Goal: Task Accomplishment & Management: Use online tool/utility

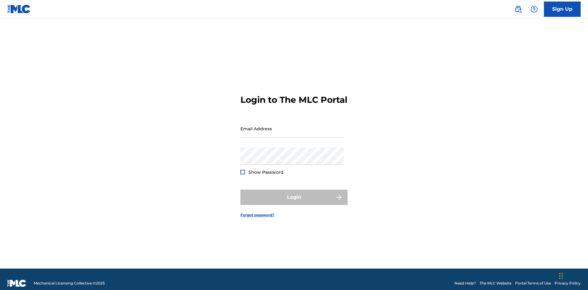
scroll to position [8, 0]
click at [292, 126] on input "Email Address" at bounding box center [292, 128] width 104 height 17
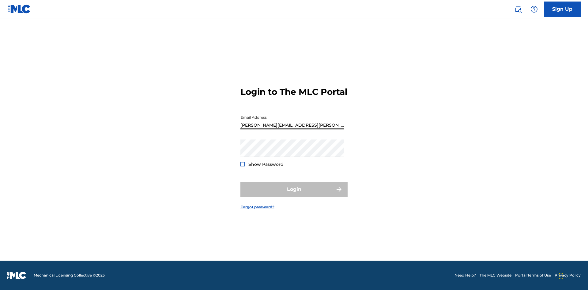
type input "[PERSON_NAME][EMAIL_ADDRESS][PERSON_NAME][DOMAIN_NAME]"
click at [294, 195] on button "Login" at bounding box center [293, 189] width 107 height 15
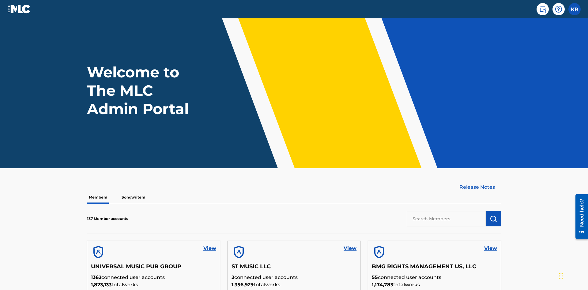
click at [446, 211] on input "text" at bounding box center [446, 218] width 79 height 15
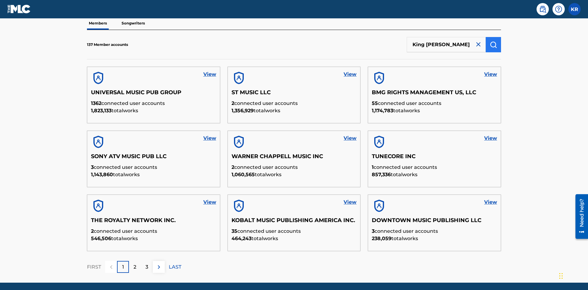
type input "King McTesterson"
click at [493, 41] on img "submit" at bounding box center [493, 44] width 7 height 7
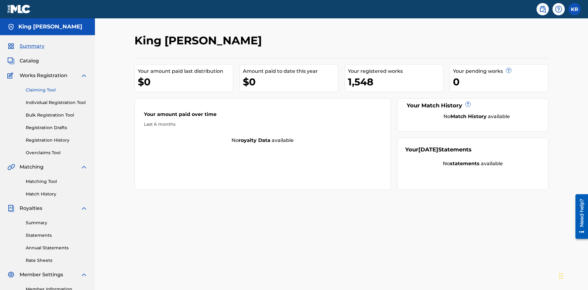
click at [57, 87] on link "Claiming Tool" at bounding box center [57, 90] width 62 height 6
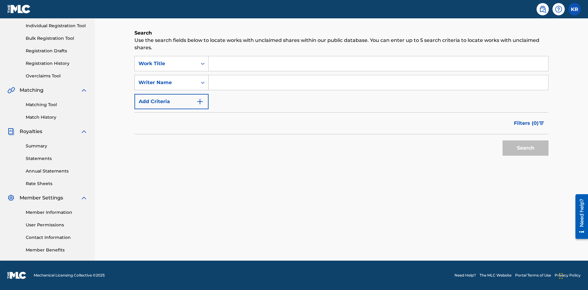
click at [166, 83] on div "Writer Name" at bounding box center [165, 82] width 55 height 7
click at [378, 64] on input "Search Form" at bounding box center [379, 63] width 340 height 15
click at [378, 83] on input "Search Form" at bounding box center [379, 82] width 340 height 15
click at [526, 148] on button "Search" at bounding box center [526, 148] width 46 height 15
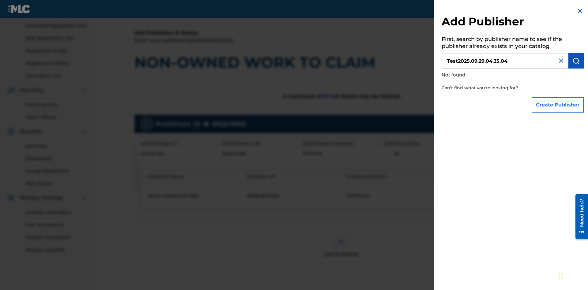
click at [558, 105] on button "Create Publisher" at bounding box center [558, 104] width 52 height 15
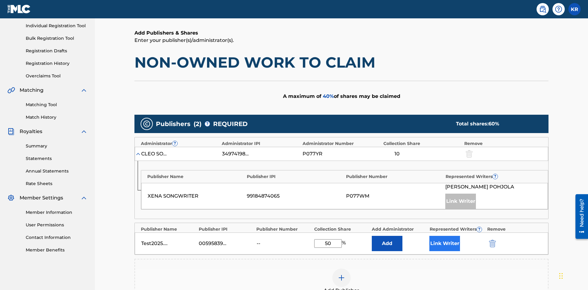
type input "50"
click at [445, 236] on button "Link Writer" at bounding box center [444, 243] width 31 height 15
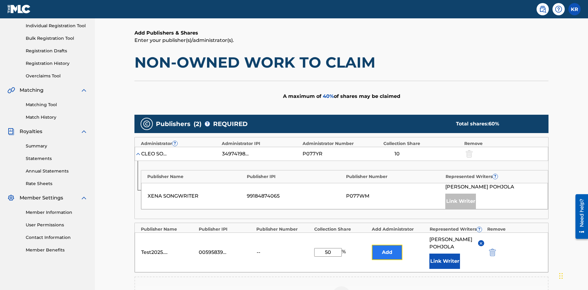
click at [387, 245] on button "Add" at bounding box center [387, 252] width 31 height 15
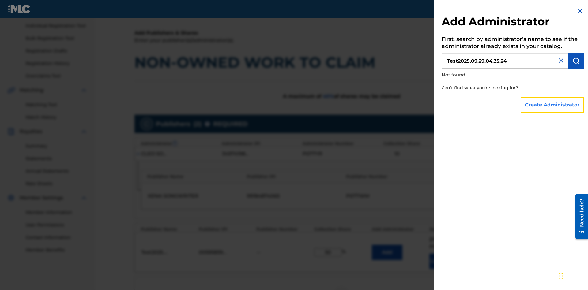
click at [553, 105] on button "Create Administrator" at bounding box center [552, 104] width 63 height 15
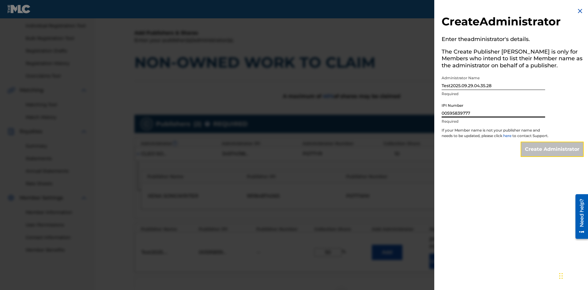
click at [553, 155] on input "Create Administrator" at bounding box center [552, 149] width 63 height 15
